Goal: Check status: Check status

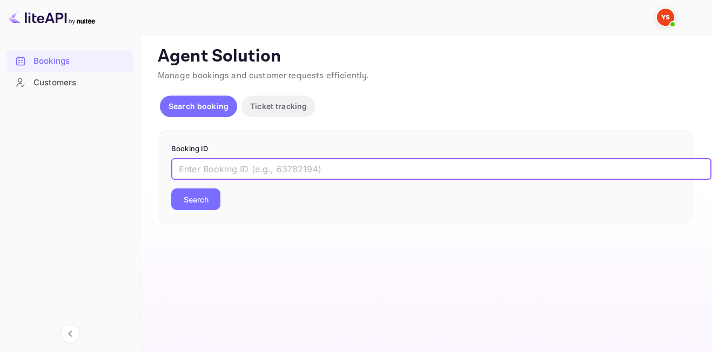
click at [280, 176] on input "text" at bounding box center [441, 169] width 540 height 22
paste input "9098995"
type input "9098995"
click at [171, 188] on button "Search" at bounding box center [195, 199] width 49 height 22
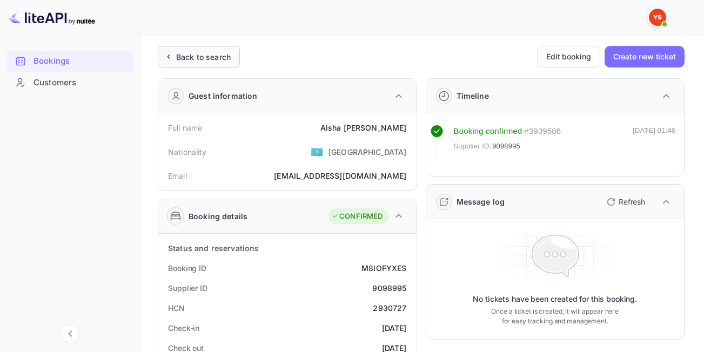
click at [181, 63] on div "Back to search" at bounding box center [199, 57] width 82 height 22
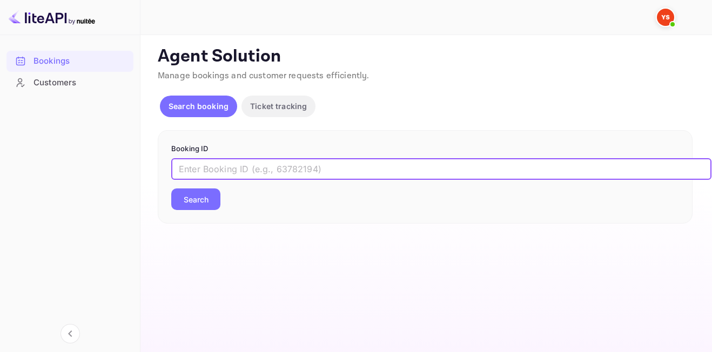
click at [254, 176] on input "text" at bounding box center [441, 169] width 540 height 22
paste input "9058323"
type input "9058323"
click at [171, 188] on button "Search" at bounding box center [195, 199] width 49 height 22
